Goal: Communication & Community: Connect with others

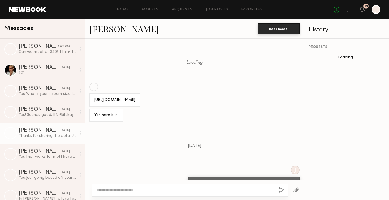
scroll to position [461, 0]
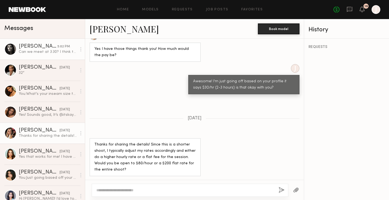
click at [39, 42] on link "Nikola S. 5:02 PM Can we meet at 3:30? I think the light will be best at that t…" at bounding box center [42, 49] width 85 height 21
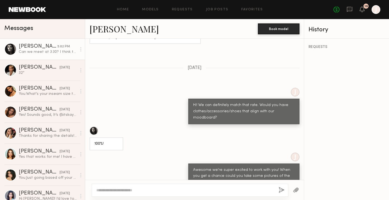
scroll to position [214, 0]
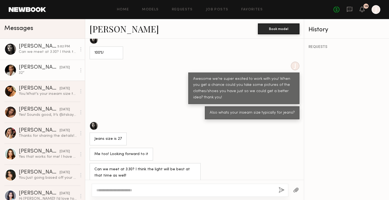
click at [64, 75] on div "32”" at bounding box center [48, 72] width 58 height 5
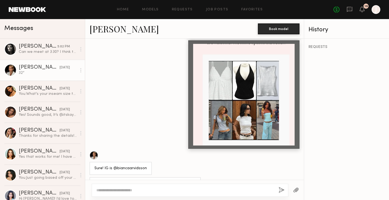
scroll to position [834, 0]
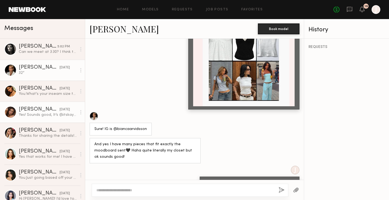
click at [54, 112] on div "Yes! Sounds good, It’s @itskayyylaa" at bounding box center [48, 114] width 58 height 5
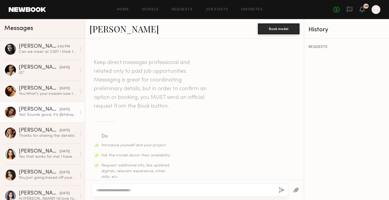
scroll to position [297, 0]
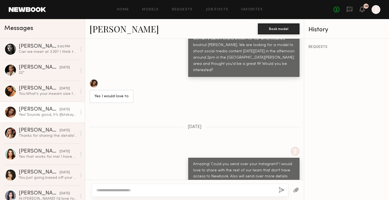
click at [94, 79] on div at bounding box center [93, 83] width 9 height 9
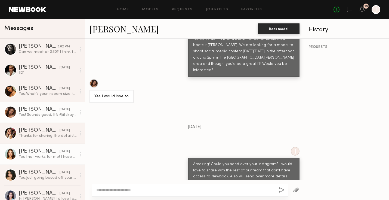
click at [48, 155] on div "Yes that works for me! I have pieces that would look great!!" at bounding box center [48, 156] width 58 height 5
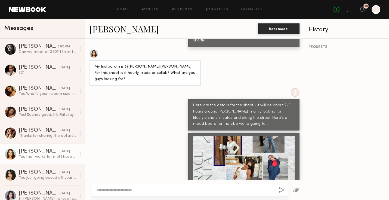
scroll to position [40, 0]
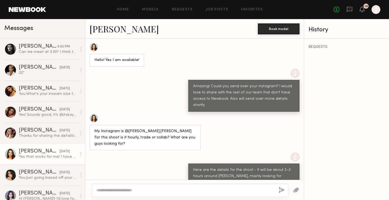
click at [95, 48] on div at bounding box center [93, 47] width 9 height 9
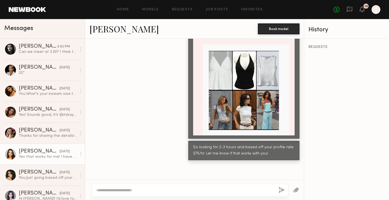
scroll to position [496, 0]
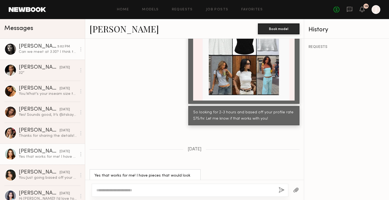
click at [49, 51] on div "Can we meet at 3:30? I think the light will be best at that time as well!" at bounding box center [48, 51] width 58 height 5
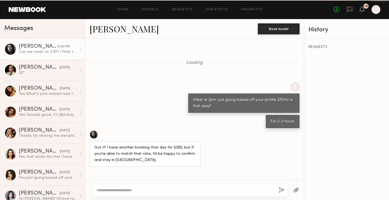
scroll to position [214, 0]
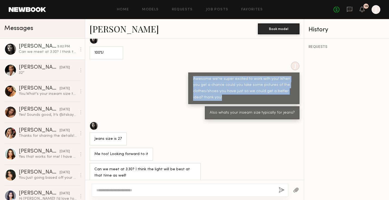
drag, startPoint x: 188, startPoint y: 67, endPoint x: 224, endPoint y: 90, distance: 42.6
click at [224, 90] on div "J Awesome we're super excited to work with you! When you get a chance could you…" at bounding box center [194, 82] width 219 height 43
copy div "Awesome we're super excited to work with you! When you get a chance could you t…"
click at [166, 89] on div "J Awesome we're super excited to work with you! When you get a chance could you…" at bounding box center [194, 82] width 219 height 43
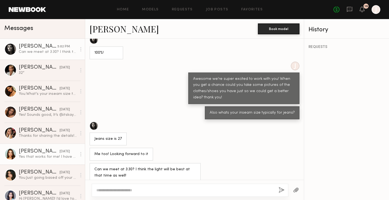
click at [42, 149] on div "Shelby M." at bounding box center [39, 151] width 41 height 5
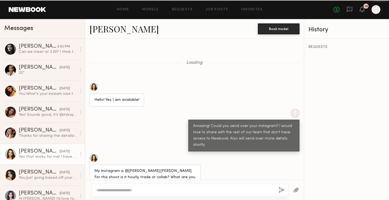
scroll to position [496, 0]
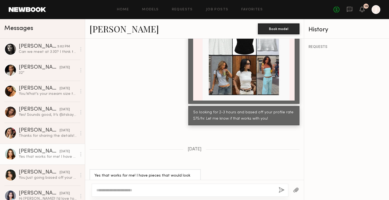
click at [116, 188] on textarea at bounding box center [185, 189] width 178 height 5
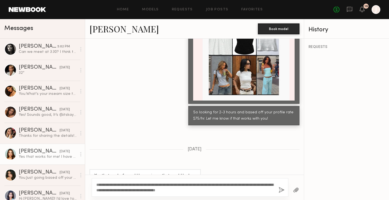
click at [208, 188] on textarea "**********" at bounding box center [185, 187] width 178 height 11
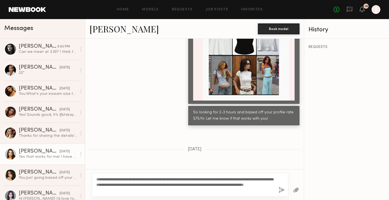
click at [159, 190] on textarea "**********" at bounding box center [185, 184] width 178 height 16
type textarea "**********"
click at [279, 190] on button "button" at bounding box center [282, 190] width 6 height 7
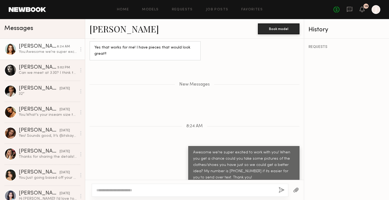
scroll to position [664, 0]
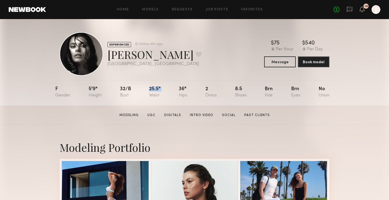
drag, startPoint x: 149, startPoint y: 88, endPoint x: 171, endPoint y: 88, distance: 22.8
click at [171, 88] on nb-model-profile-props "F 5'9" 32/b 25.5" 36" 2 8.5 Brn Brn No" at bounding box center [194, 92] width 279 height 25
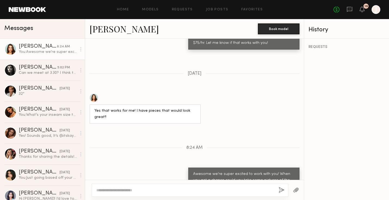
scroll to position [680, 0]
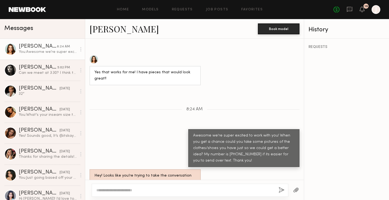
click at [197, 169] on div "Hey! Looks like you’re trying to take the conversation off Newbook. Unless abso…" at bounding box center [144, 185] width 111 height 32
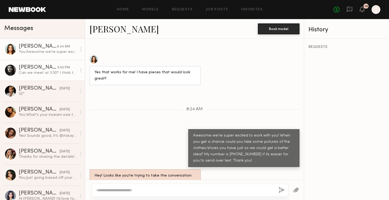
click at [60, 68] on div "5:02 PM" at bounding box center [63, 67] width 13 height 5
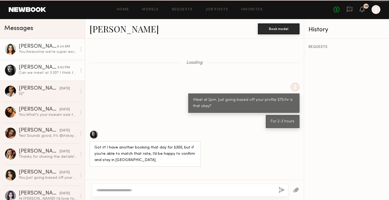
scroll to position [214, 0]
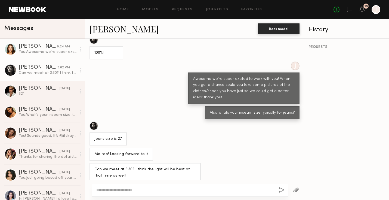
click at [56, 55] on link "Shelby M. 8:24 AM You: Awesome we're super excited to work with you! When you g…" at bounding box center [42, 49] width 85 height 21
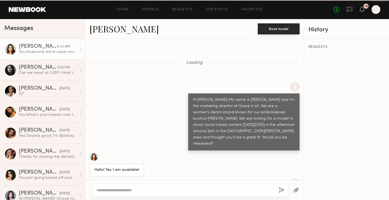
scroll to position [680, 0]
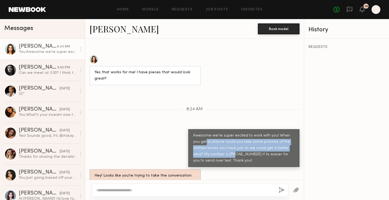
drag, startPoint x: 223, startPoint y: 130, endPoint x: 198, endPoint y: 113, distance: 30.3
click at [198, 132] on div "Awesome we're super excited to work with you! When you get a chance could you t…" at bounding box center [243, 147] width 101 height 31
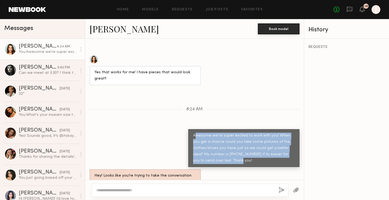
drag, startPoint x: 194, startPoint y: 109, endPoint x: 218, endPoint y: 137, distance: 36.4
click at [218, 137] on div "Awesome we're super excited to work with you! When you get a chance could you t…" at bounding box center [243, 147] width 101 height 31
drag, startPoint x: 223, startPoint y: 135, endPoint x: 186, endPoint y: 92, distance: 56.3
click at [186, 92] on div "Loading J Hi Shelby! My name is Jason and I'm the marketing director at Grace i…" at bounding box center [194, 109] width 219 height 141
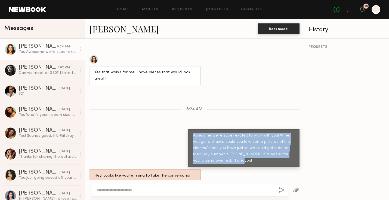
copy div "Awesome we're super excited to work with you! When you get a chance could you t…"
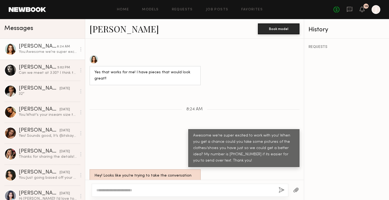
click at [161, 188] on textarea at bounding box center [185, 189] width 178 height 5
paste textarea "**********"
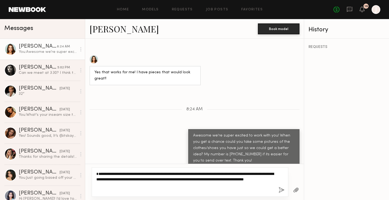
click at [97, 178] on textarea "**********" at bounding box center [185, 182] width 178 height 22
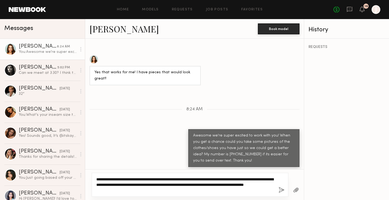
drag, startPoint x: 209, startPoint y: 183, endPoint x: 139, endPoint y: 188, distance: 69.8
click at [139, 188] on textarea "**********" at bounding box center [185, 184] width 178 height 16
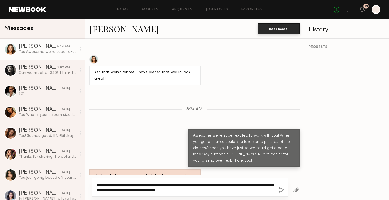
type textarea "**********"
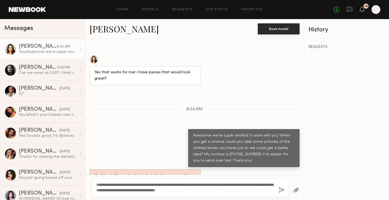
click at [281, 191] on button "button" at bounding box center [282, 190] width 6 height 7
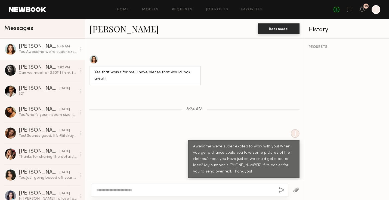
scroll to position [766, 0]
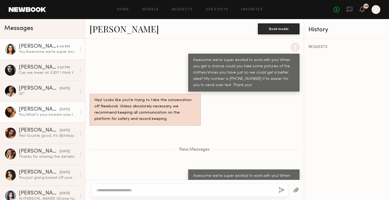
click at [33, 113] on div "You: What's your inseam size typically for jeans?" at bounding box center [48, 114] width 58 height 5
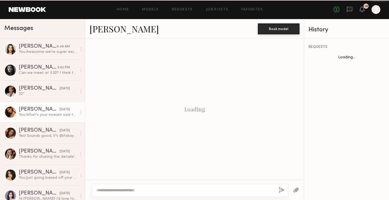
scroll to position [382, 0]
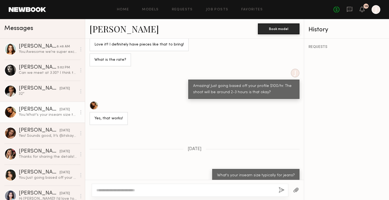
click at [115, 31] on link "Kiersten M." at bounding box center [123, 29] width 69 height 12
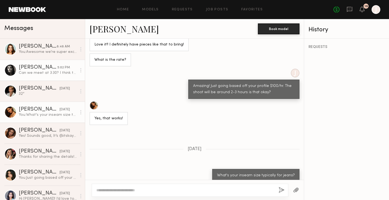
click at [55, 73] on div "Can we meet at 3:30? I think the light will be best at that time as well!" at bounding box center [48, 72] width 58 height 5
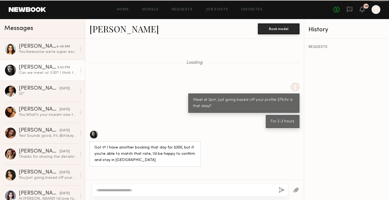
scroll to position [214, 0]
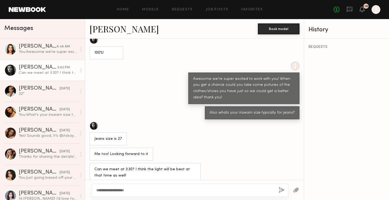
type textarea "**********"
click at [281, 187] on button "button" at bounding box center [282, 190] width 6 height 7
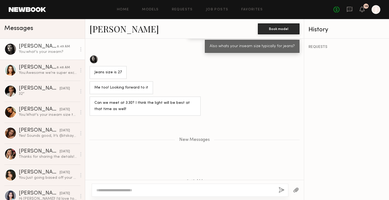
scroll to position [311, 0]
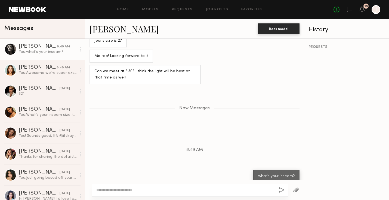
click at [184, 194] on div at bounding box center [190, 189] width 197 height 13
click at [183, 190] on textarea at bounding box center [185, 189] width 178 height 5
drag, startPoint x: 109, startPoint y: 189, endPoint x: 86, endPoint y: 189, distance: 22.6
click at [86, 189] on div "**********" at bounding box center [194, 190] width 219 height 20
click at [192, 188] on textarea "**********" at bounding box center [185, 189] width 178 height 5
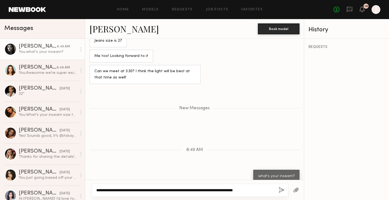
click at [272, 189] on textarea "**********" at bounding box center [185, 189] width 178 height 5
type textarea "**********"
click at [282, 190] on button "button" at bounding box center [282, 190] width 6 height 7
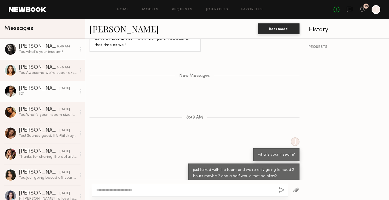
click at [52, 95] on div "32”" at bounding box center [48, 93] width 58 height 5
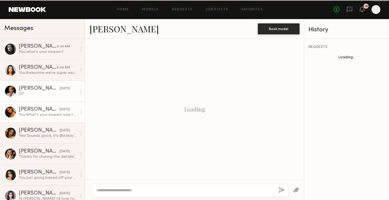
scroll to position [432, 0]
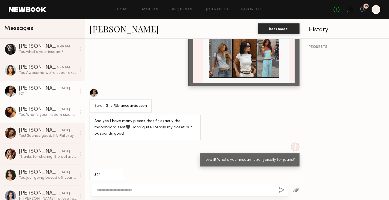
click at [46, 107] on div "Kiersten M." at bounding box center [39, 109] width 41 height 5
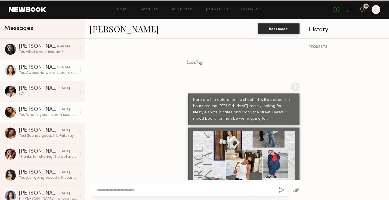
scroll to position [382, 0]
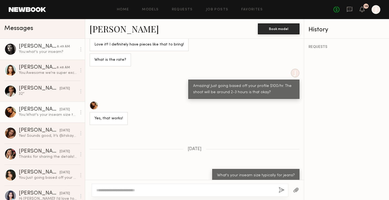
click at [52, 54] on link "Nikola S. 8:49 AM You: what's your inseam?" at bounding box center [42, 49] width 85 height 21
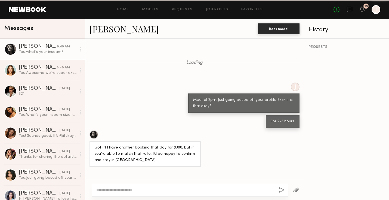
scroll to position [302, 0]
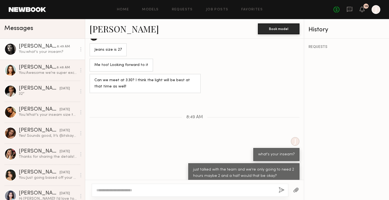
click at [138, 194] on div at bounding box center [190, 189] width 197 height 13
click at [143, 191] on textarea at bounding box center [185, 189] width 178 height 5
type textarea "*"
type textarea "**********"
click at [281, 187] on button "button" at bounding box center [282, 190] width 6 height 7
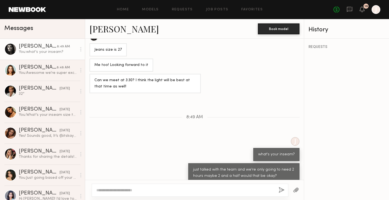
scroll to position [324, 0]
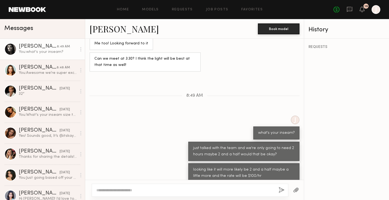
click at [250, 191] on textarea at bounding box center [185, 189] width 178 height 5
type textarea "**********"
click at [282, 188] on button "button" at bounding box center [282, 190] width 6 height 7
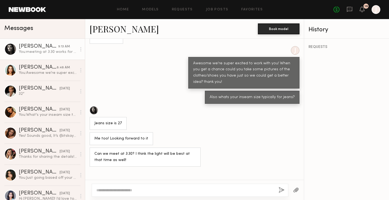
scroll to position [339, 0]
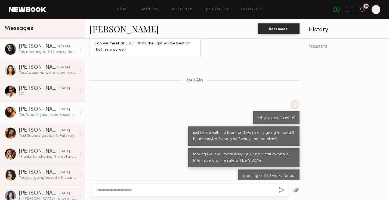
click at [41, 109] on div "Kiersten M." at bounding box center [39, 109] width 41 height 5
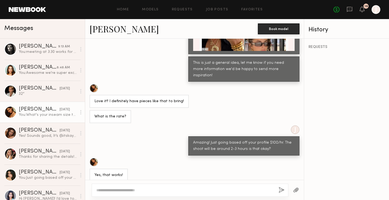
scroll to position [382, 0]
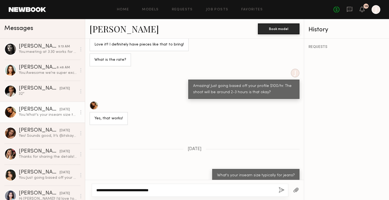
type textarea "**********"
click at [279, 188] on button "button" at bounding box center [282, 190] width 6 height 7
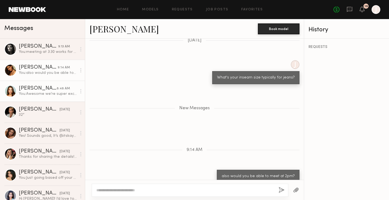
click at [45, 83] on link "Shelby M. 8:48 AM You: Awesome we're super excited to work with you! When you g…" at bounding box center [42, 91] width 85 height 21
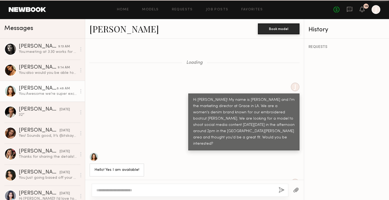
scroll to position [725, 0]
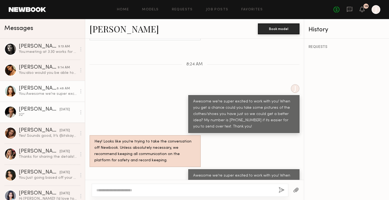
click at [44, 109] on div "Bianca A." at bounding box center [39, 109] width 41 height 5
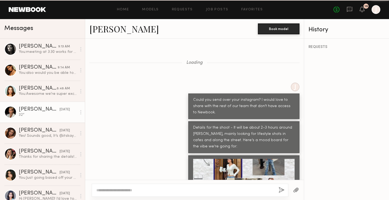
scroll to position [432, 0]
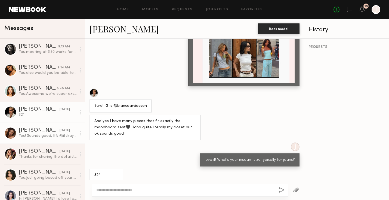
click at [34, 132] on div "Kayla B." at bounding box center [39, 130] width 41 height 5
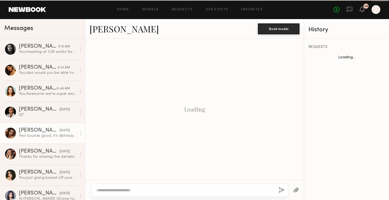
scroll to position [297, 0]
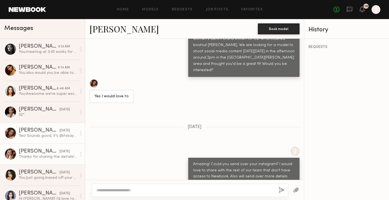
click at [32, 158] on div "Thanks for sharing the details! Since this is a shorter shoot, I typically adju…" at bounding box center [48, 156] width 58 height 5
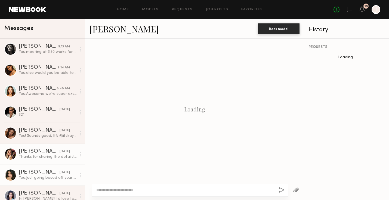
click at [32, 178] on div "You: Just going based off your profile $100/hr. The shoot will be around 2-3 ho…" at bounding box center [48, 177] width 58 height 5
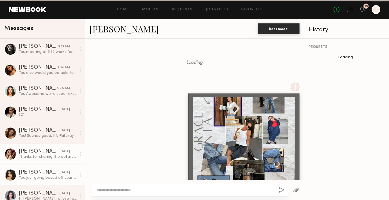
scroll to position [455, 0]
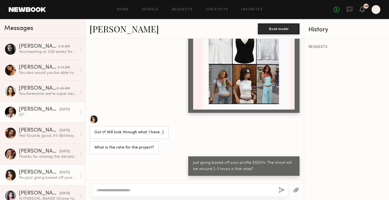
click at [55, 106] on link "Bianca A. yesterday 32”" at bounding box center [42, 111] width 85 height 21
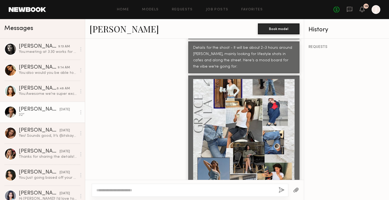
scroll to position [432, 0]
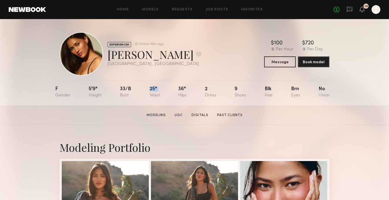
drag, startPoint x: 146, startPoint y: 90, endPoint x: 170, endPoint y: 90, distance: 24.5
click at [170, 90] on nb-model-profile-props "F 5'9" 33/b 25" 36" 2 9 Blk Brn No" at bounding box center [194, 92] width 279 height 25
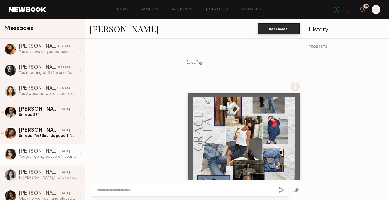
scroll to position [455, 0]
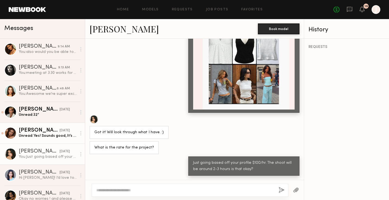
click at [53, 133] on div "Unread: Yes! Sounds good, It’s @itskayyylaa" at bounding box center [48, 135] width 58 height 5
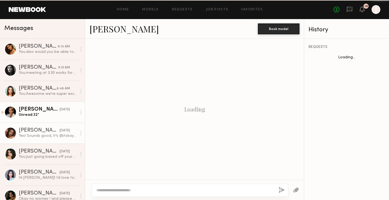
scroll to position [297, 0]
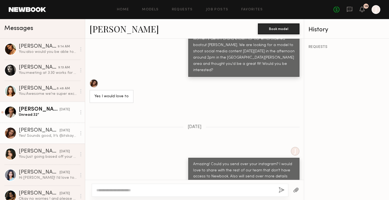
click at [56, 117] on div "Unread: 32”" at bounding box center [48, 114] width 58 height 5
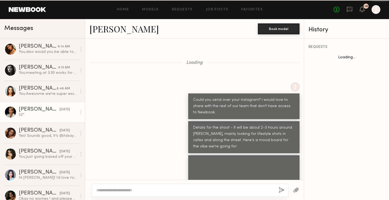
scroll to position [432, 0]
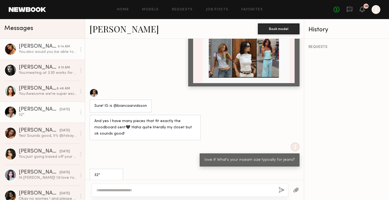
click at [50, 59] on link "[PERSON_NAME] 9:14 AM You: also would you be able to meet at 2pm?" at bounding box center [42, 49] width 85 height 21
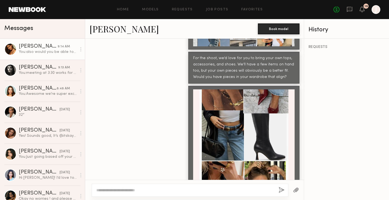
scroll to position [416, 0]
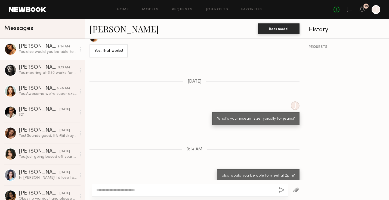
click at [57, 46] on div "[PERSON_NAME]" at bounding box center [38, 46] width 39 height 5
click at [105, 30] on link "[PERSON_NAME]" at bounding box center [123, 29] width 69 height 12
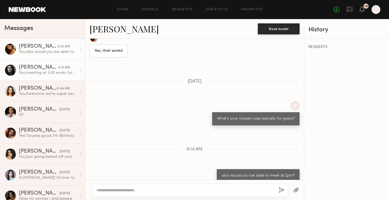
click at [41, 73] on div "You: meeting at 3:30 works for us!" at bounding box center [48, 72] width 58 height 5
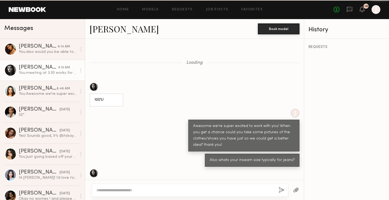
scroll to position [180, 0]
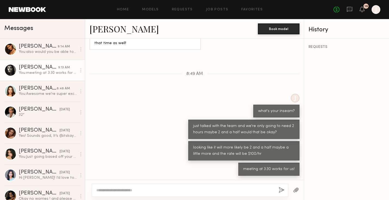
click at [110, 30] on link "Nikola S." at bounding box center [123, 29] width 69 height 12
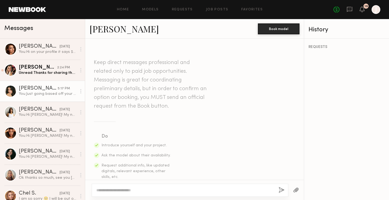
scroll to position [905, 0]
